Goal: Use online tool/utility: Utilize a website feature to perform a specific function

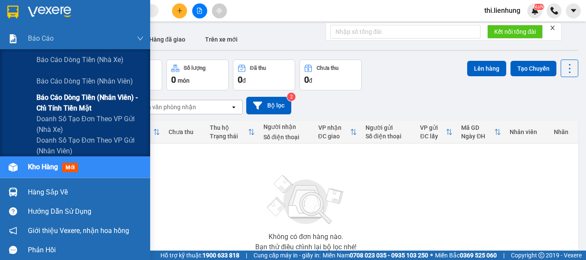
click at [66, 99] on span "Báo cáo dòng tiền (nhân viên) - chỉ tính tiền mặt" at bounding box center [89, 102] width 107 height 21
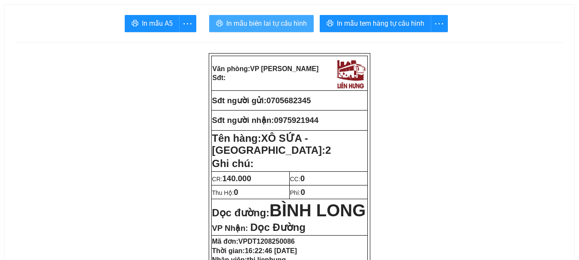
click at [272, 21] on span "In mẫu biên lai tự cấu hình" at bounding box center [266, 23] width 81 height 11
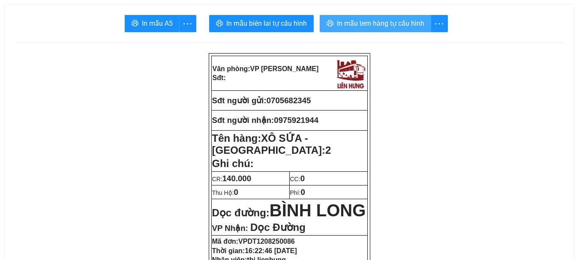
click at [350, 21] on span "In mẫu tem hàng tự cấu hình" at bounding box center [380, 23] width 87 height 11
click at [337, 22] on span "In mẫu tem hàng tự cấu hình" at bounding box center [380, 23] width 87 height 11
